Goal: Information Seeking & Learning: Understand process/instructions

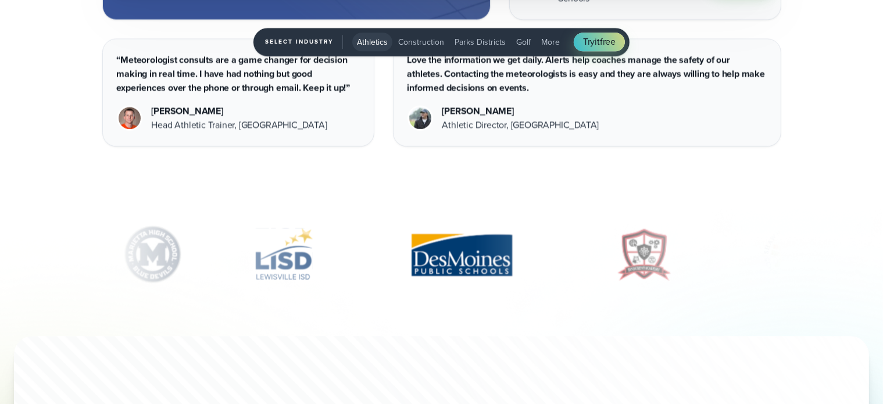
scroll to position [4002, 0]
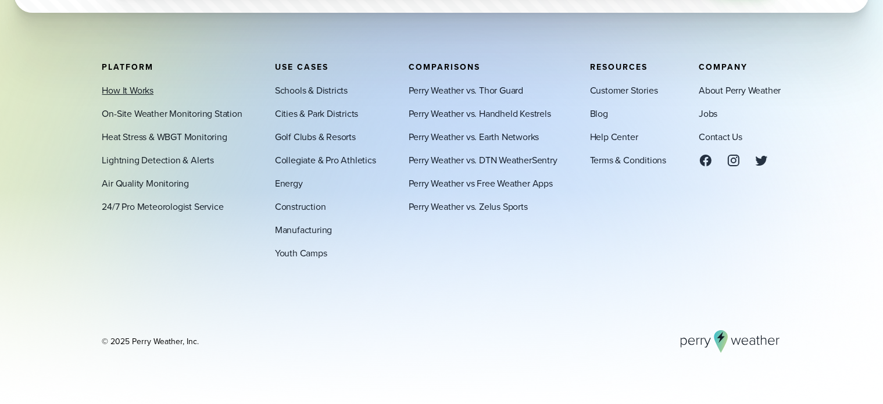
click at [117, 87] on link "How It Works" at bounding box center [128, 90] width 52 height 14
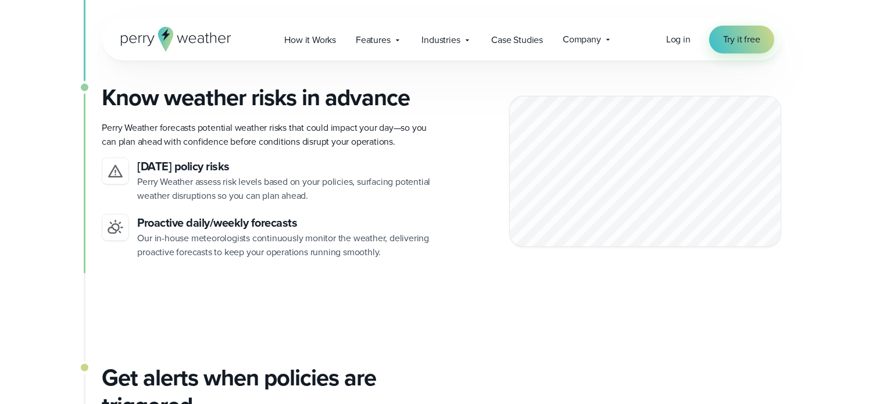
scroll to position [924, 0]
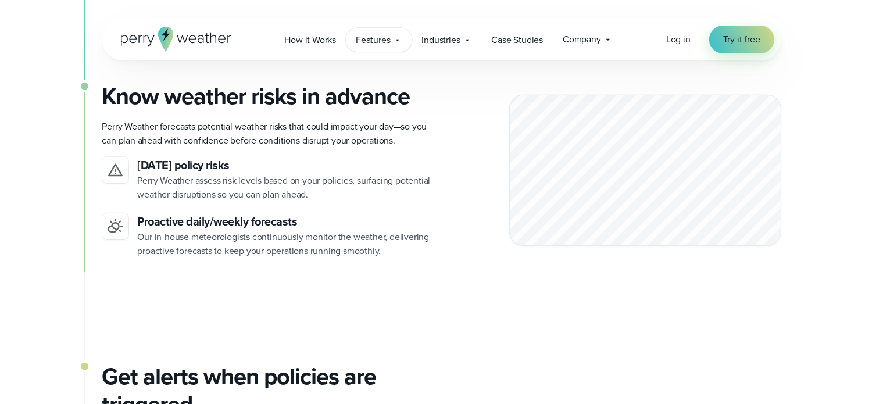
click at [378, 41] on span "Features" at bounding box center [373, 40] width 34 height 14
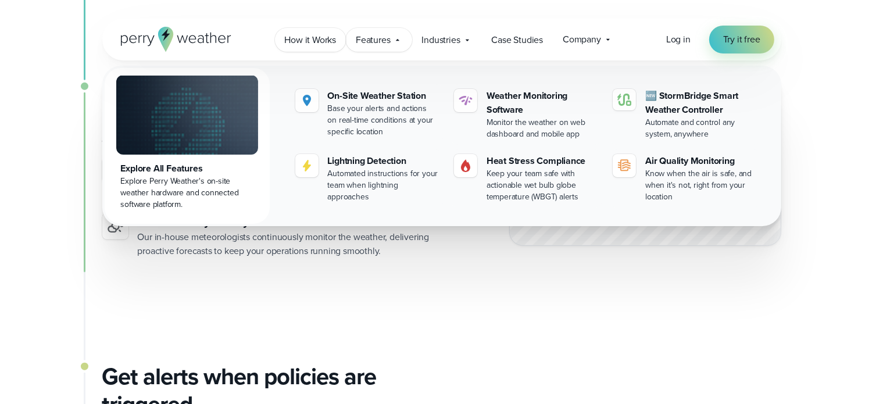
click at [318, 35] on span "How it Works" at bounding box center [311, 40] width 52 height 14
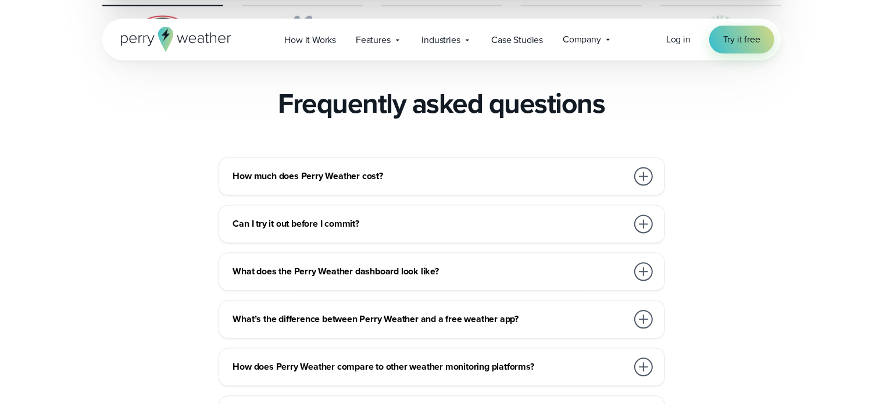
scroll to position [2516, 0]
click at [644, 166] on div at bounding box center [643, 175] width 19 height 19
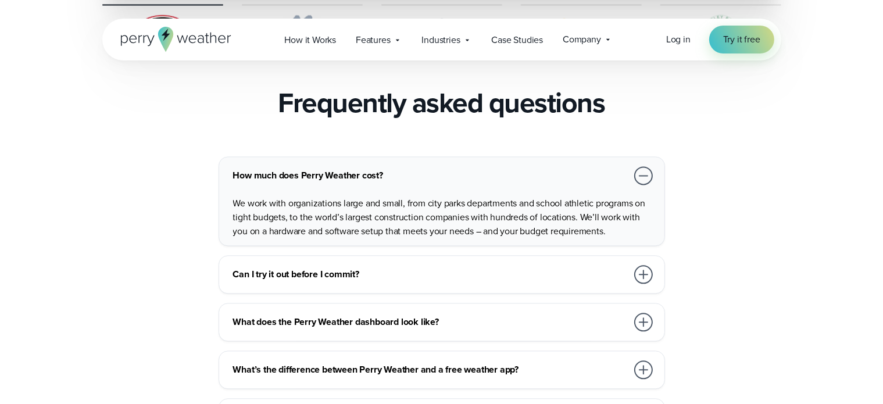
click at [640, 265] on div at bounding box center [643, 274] width 19 height 19
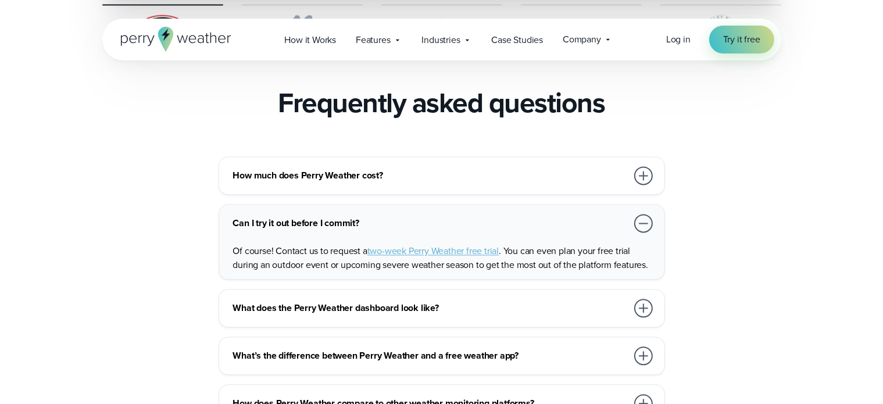
click at [644, 299] on div at bounding box center [643, 308] width 19 height 19
